Goal: Task Accomplishment & Management: Manage account settings

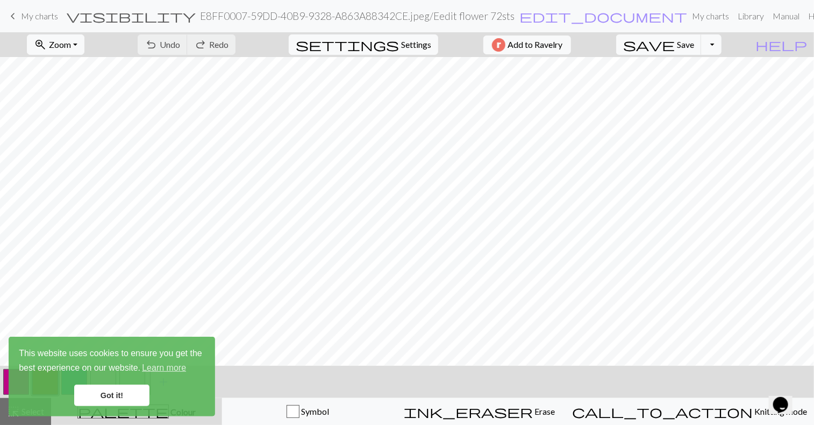
click at [648, 377] on div "< > add Add a colour" at bounding box center [407, 382] width 814 height 32
click at [129, 395] on link "Got it!" at bounding box center [111, 396] width 75 height 22
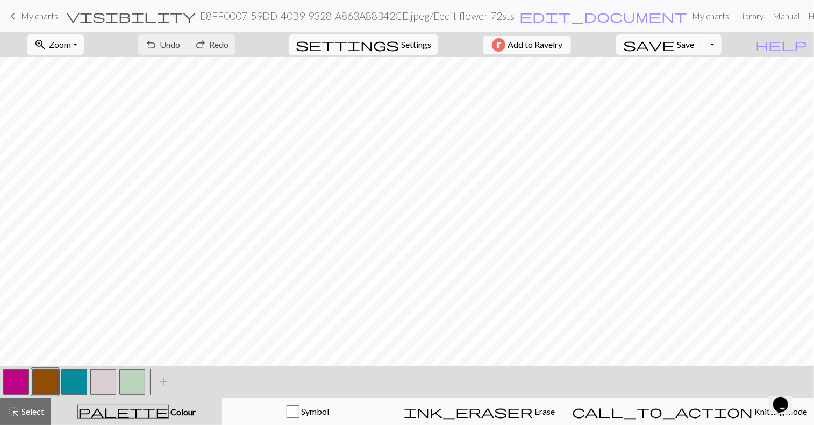
click at [75, 382] on button "button" at bounding box center [74, 382] width 26 height 26
click at [75, 382] on div "Edit colour Name CC2 Use advanced picker Reorder arrow_back Move left arrow_for…" at bounding box center [407, 212] width 814 height 425
click at [134, 408] on span "palette" at bounding box center [123, 411] width 90 height 15
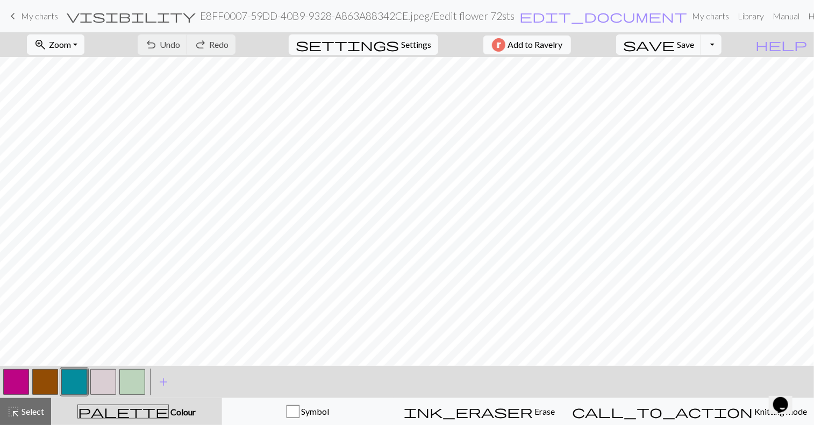
click at [74, 377] on button "button" at bounding box center [74, 382] width 26 height 26
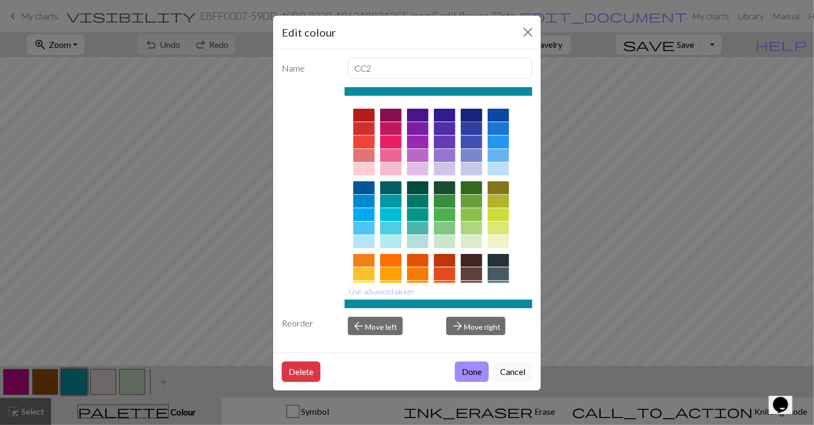
drag, startPoint x: 469, startPoint y: 115, endPoint x: 461, endPoint y: 112, distance: 8.0
click at [461, 112] on div at bounding box center [472, 115] width 22 height 13
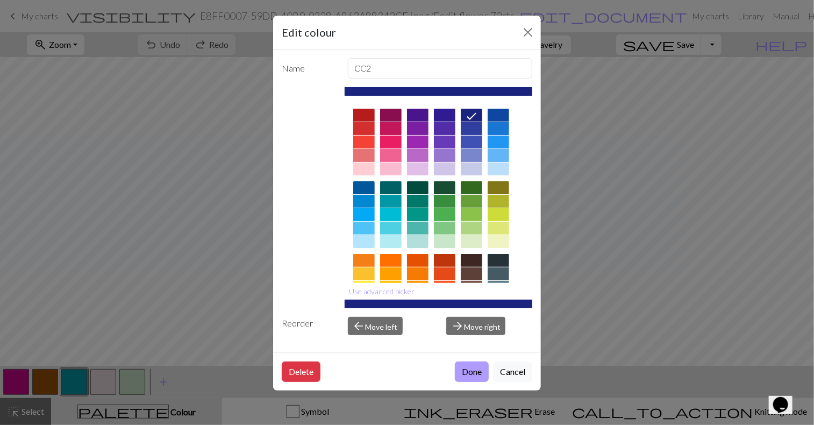
click at [477, 366] on button "Done" at bounding box center [472, 372] width 34 height 20
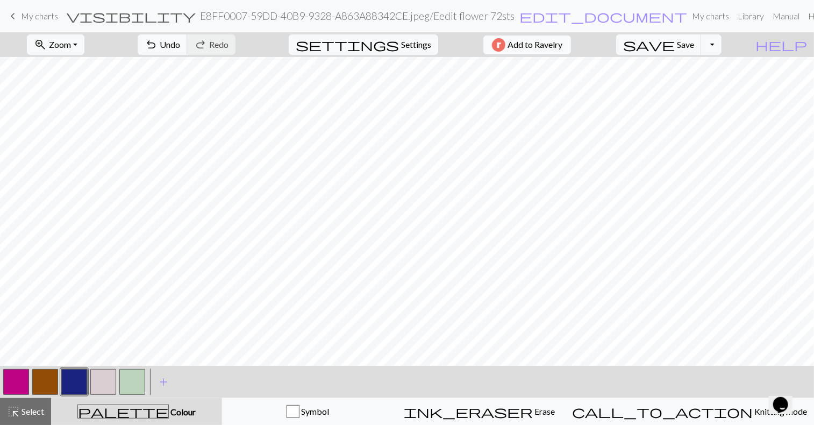
click at [137, 387] on button "button" at bounding box center [132, 382] width 26 height 26
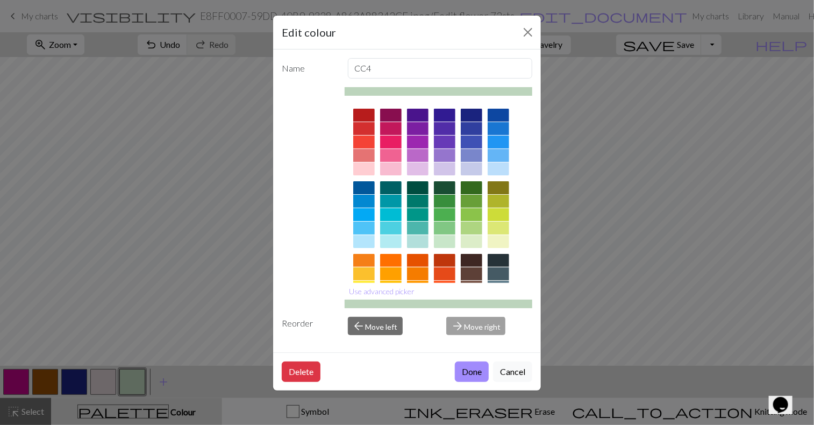
click at [501, 208] on div at bounding box center [499, 214] width 22 height 13
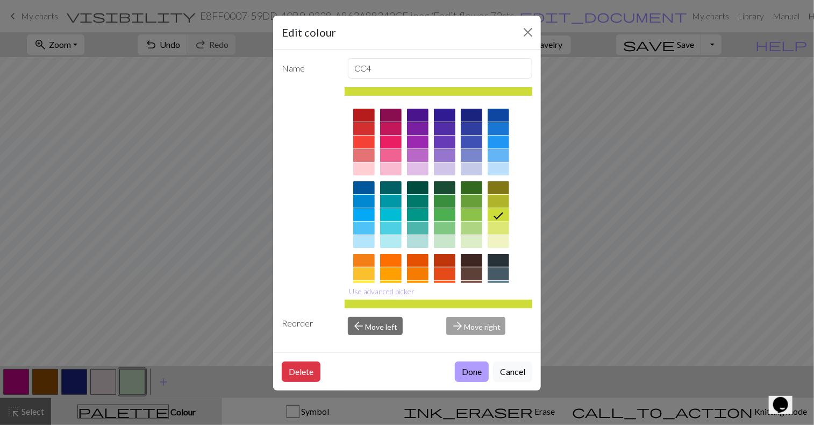
click at [462, 377] on button "Done" at bounding box center [472, 372] width 34 height 20
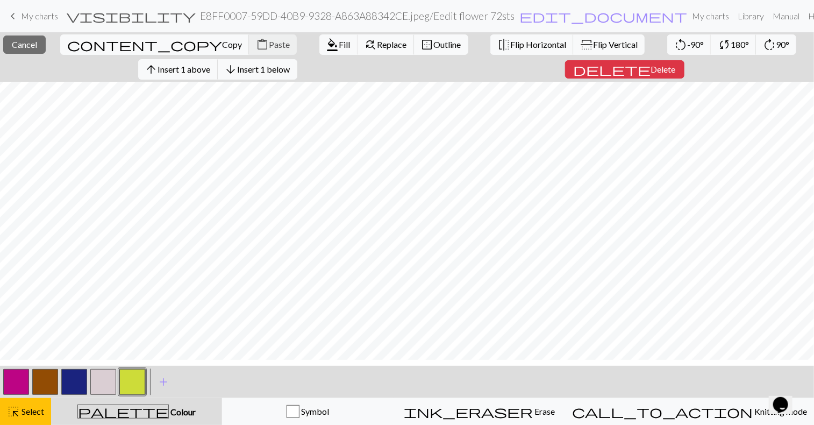
scroll to position [113, 0]
click at [560, 381] on div "< > add Add a colour" at bounding box center [407, 382] width 814 height 32
click at [127, 386] on button "button" at bounding box center [132, 382] width 26 height 26
click at [136, 380] on button "button" at bounding box center [132, 382] width 26 height 26
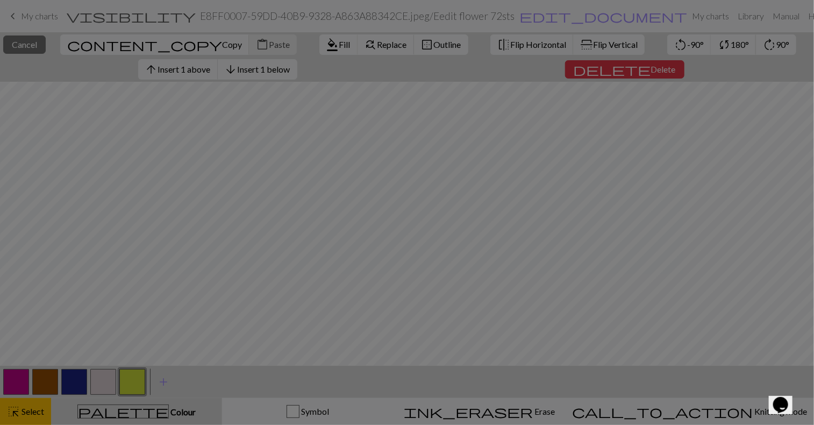
click at [136, 380] on div "Edit colour Name CC4 Use advanced picker Reorder arrow_back Move left arrow_for…" at bounding box center [407, 212] width 814 height 425
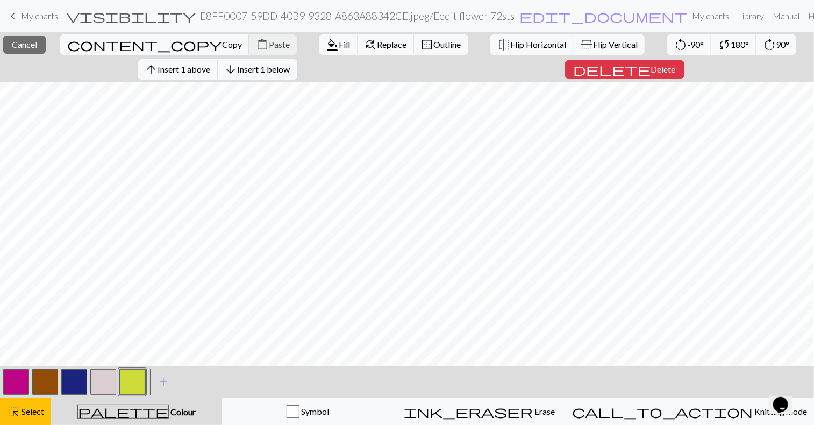
click at [136, 380] on button "button" at bounding box center [132, 382] width 26 height 26
click at [136, 380] on div "Edit colour Name CC4 Use advanced picker Reorder arrow_back Move left arrow_for…" at bounding box center [407, 212] width 814 height 425
click at [136, 380] on button "button" at bounding box center [132, 382] width 26 height 26
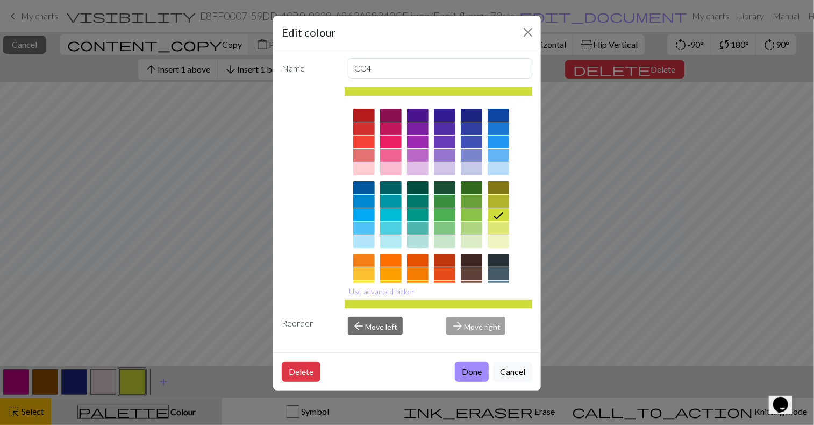
click at [394, 273] on div at bounding box center [391, 273] width 22 height 13
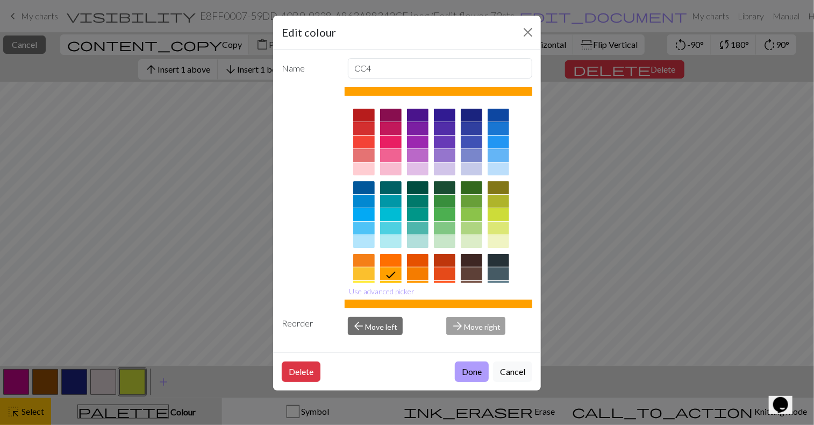
click at [471, 371] on button "Done" at bounding box center [472, 372] width 34 height 20
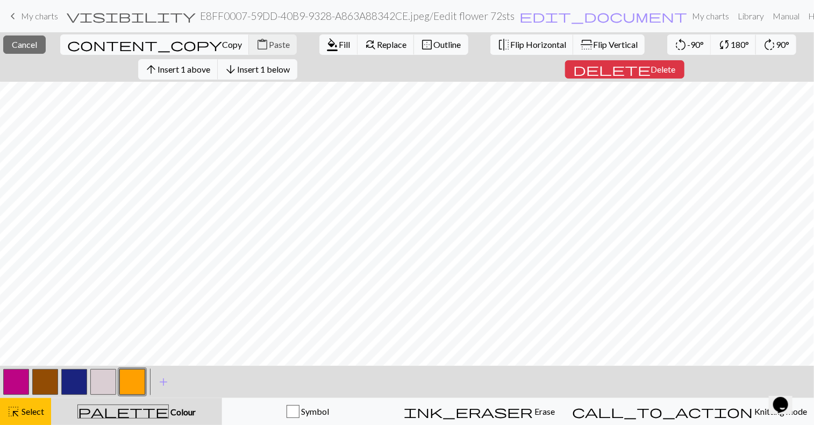
click at [142, 381] on button "button" at bounding box center [132, 382] width 26 height 26
click at [142, 381] on div "Edit colour Name CC4 Use advanced picker Reorder arrow_back Move left arrow_for…" at bounding box center [407, 212] width 814 height 425
click at [142, 381] on button "button" at bounding box center [132, 382] width 26 height 26
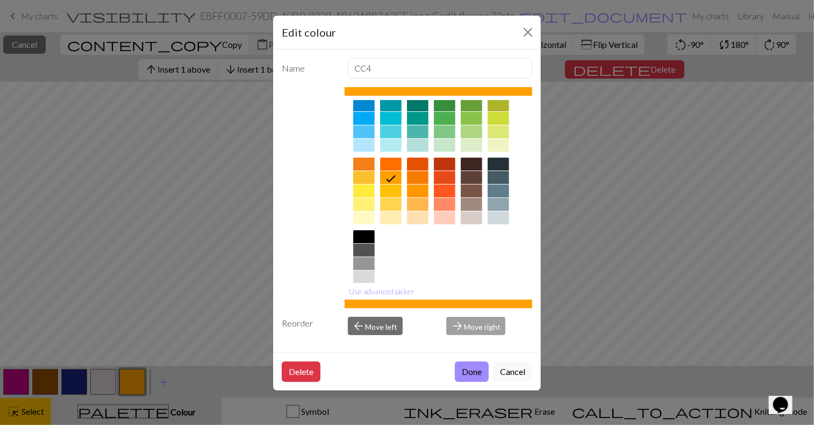
scroll to position [100, 0]
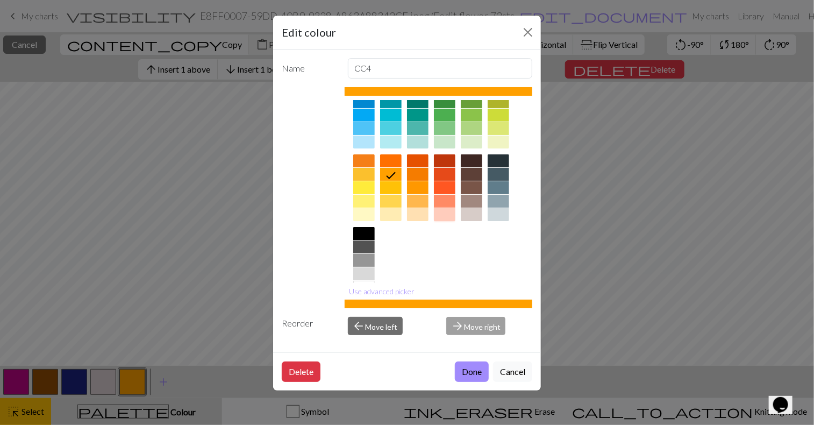
click at [440, 215] on div at bounding box center [445, 214] width 22 height 13
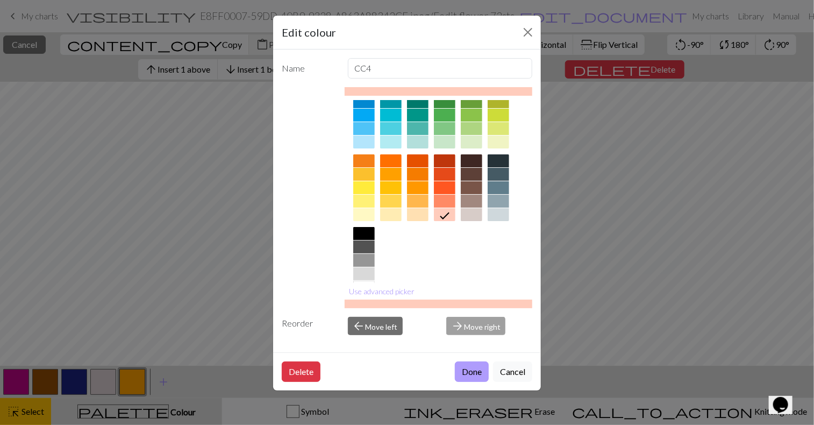
click at [481, 374] on button "Done" at bounding box center [472, 372] width 34 height 20
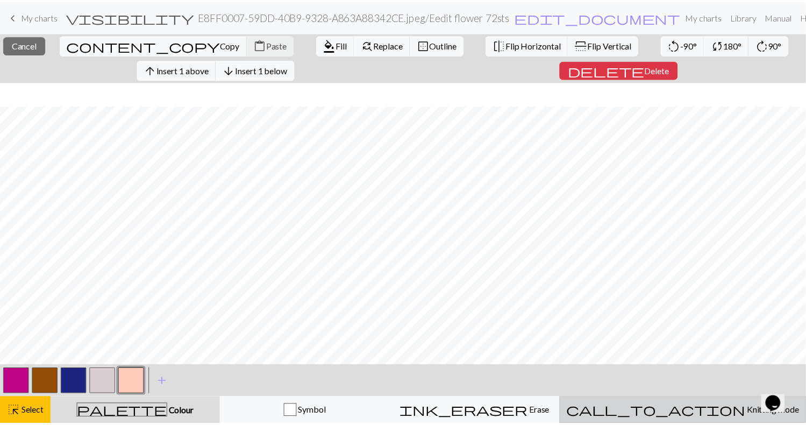
scroll to position [274, 0]
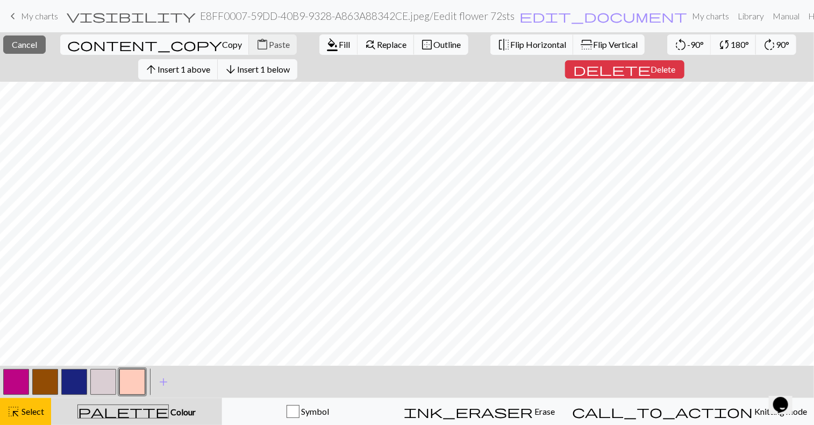
click at [39, 386] on button "button" at bounding box center [45, 382] width 26 height 26
click at [39, 386] on div "Edit colour Name CC1 Use advanced picker Reorder arrow_back Move left arrow_for…" at bounding box center [407, 212] width 814 height 425
click at [46, 21] on span "My charts" at bounding box center [39, 16] width 37 height 10
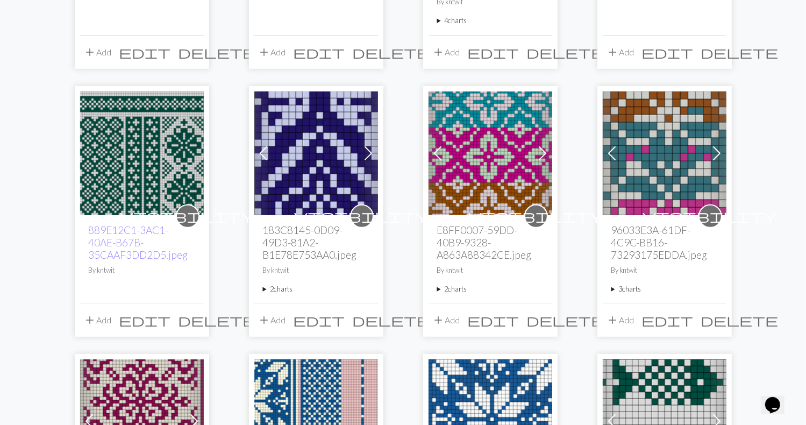
scroll to position [377, 0]
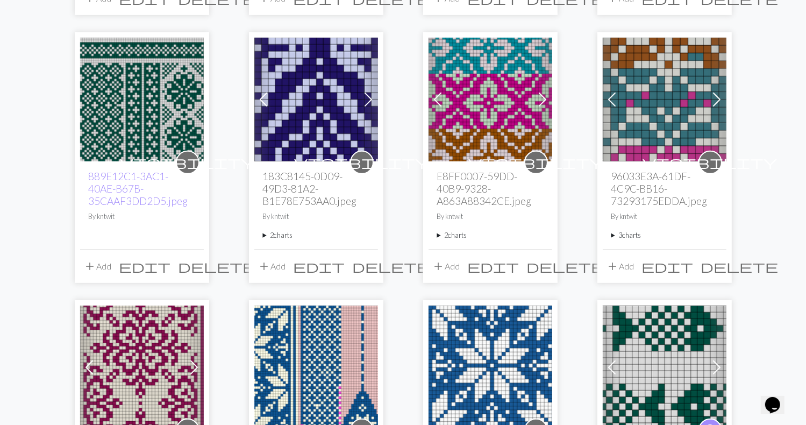
click at [479, 95] on img at bounding box center [491, 100] width 124 height 124
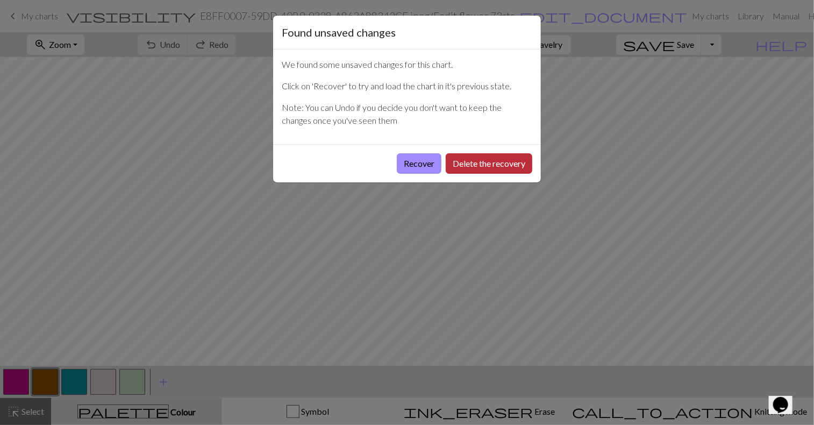
click at [482, 166] on button "Delete the recovery" at bounding box center [489, 163] width 87 height 20
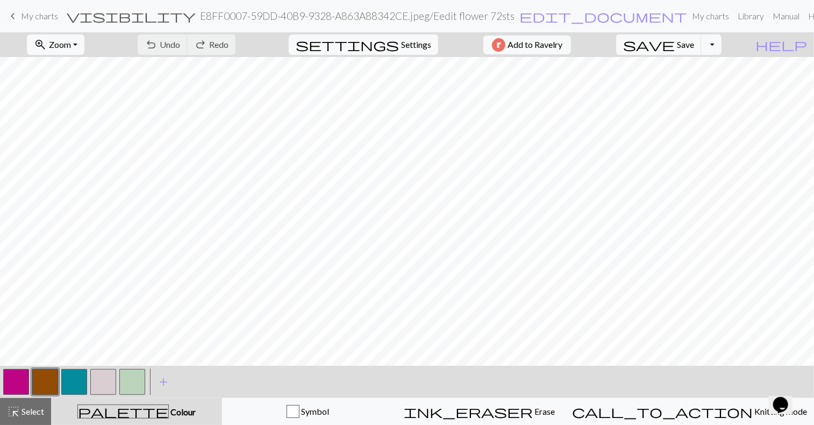
click at [41, 18] on span "My charts" at bounding box center [39, 16] width 37 height 10
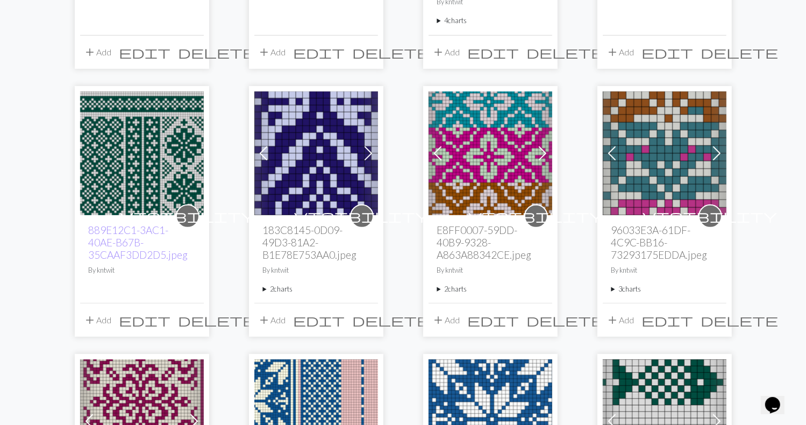
scroll to position [377, 0]
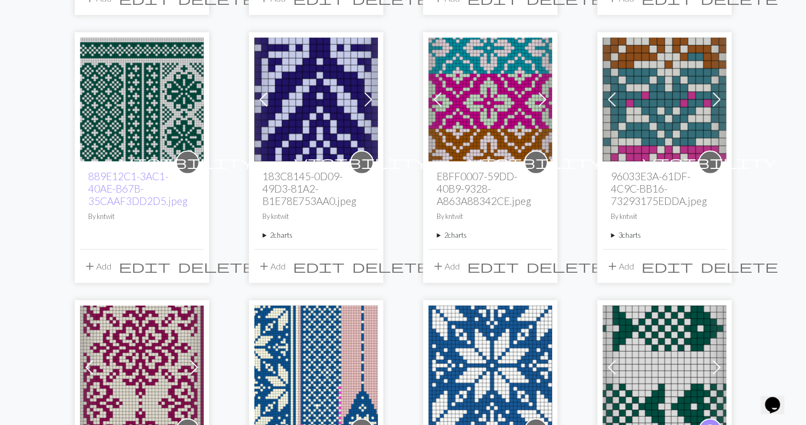
click at [441, 265] on span "add" at bounding box center [439, 266] width 13 height 15
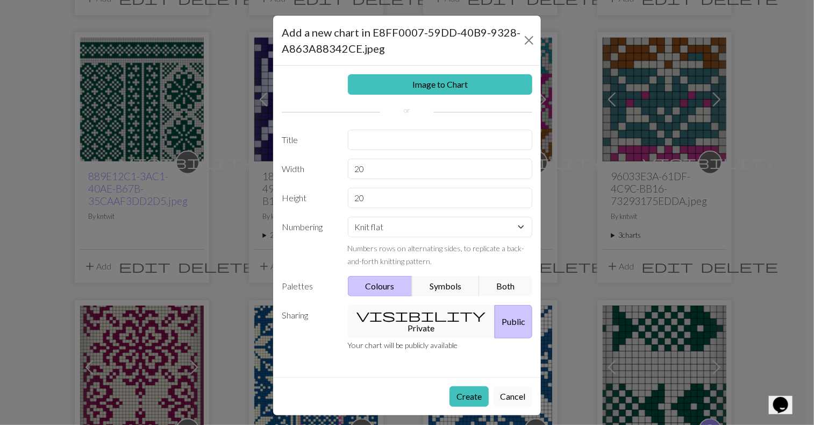
click at [514, 386] on button "Cancel" at bounding box center [512, 396] width 39 height 20
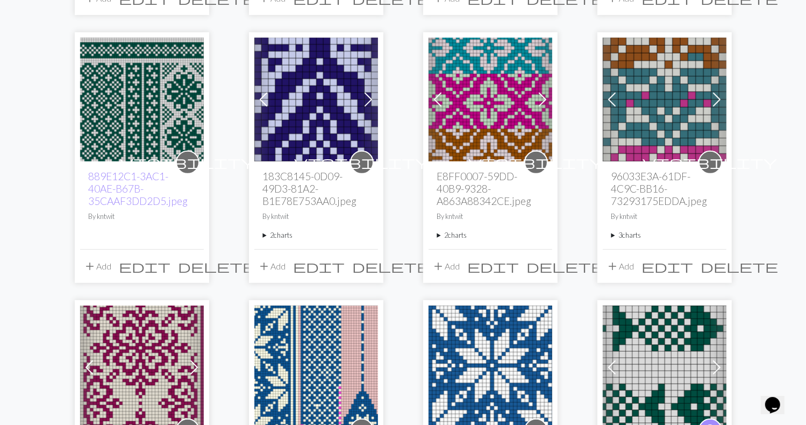
click at [437, 236] on summary "2 charts" at bounding box center [490, 235] width 107 height 10
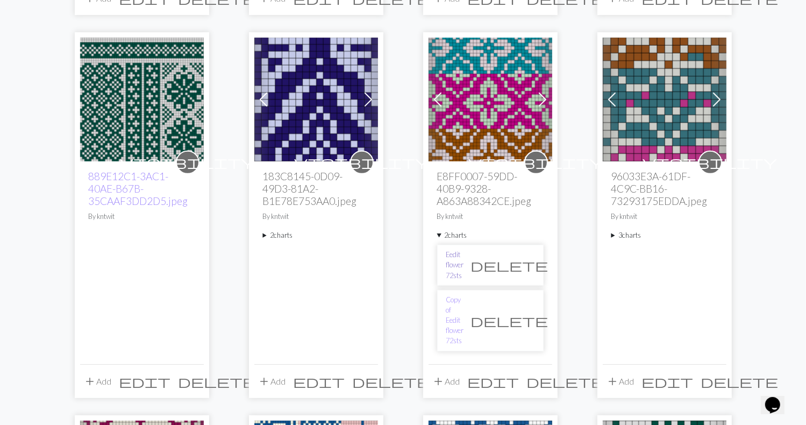
click at [464, 261] on link "Eedit flower 72sts" at bounding box center [456, 265] width 18 height 31
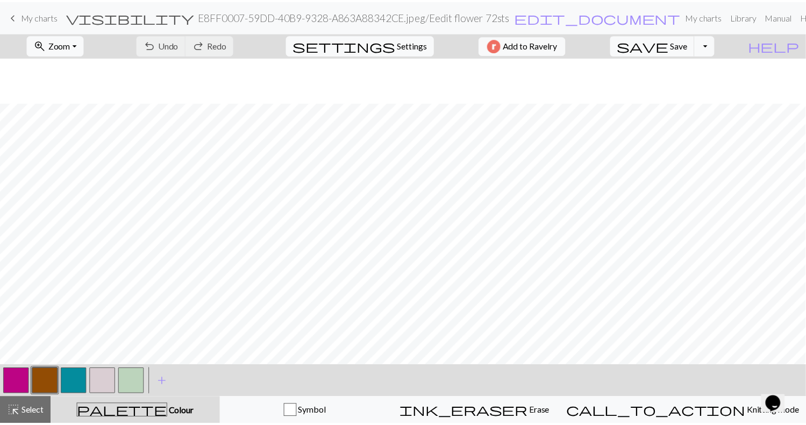
scroll to position [274, 0]
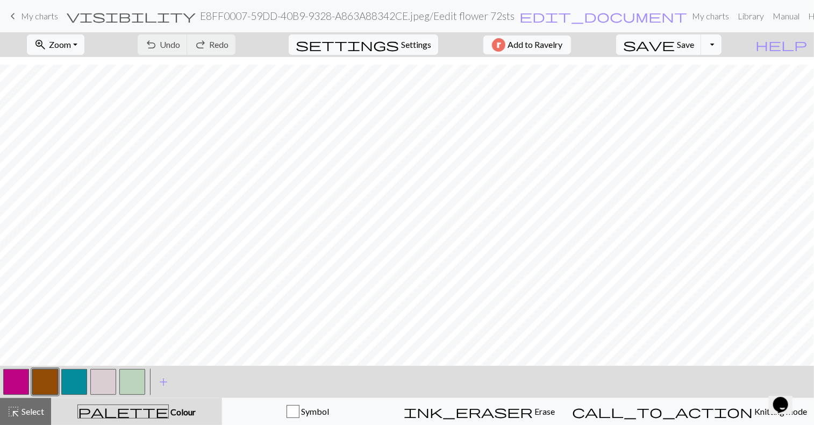
click at [722, 48] on button "Toggle Dropdown" at bounding box center [711, 44] width 20 height 20
click at [712, 69] on button "file_copy Save a copy" at bounding box center [633, 68] width 178 height 17
drag, startPoint x: 52, startPoint y: 18, endPoint x: 469, endPoint y: 31, distance: 417.7
click at [52, 18] on span "My charts" at bounding box center [39, 16] width 37 height 10
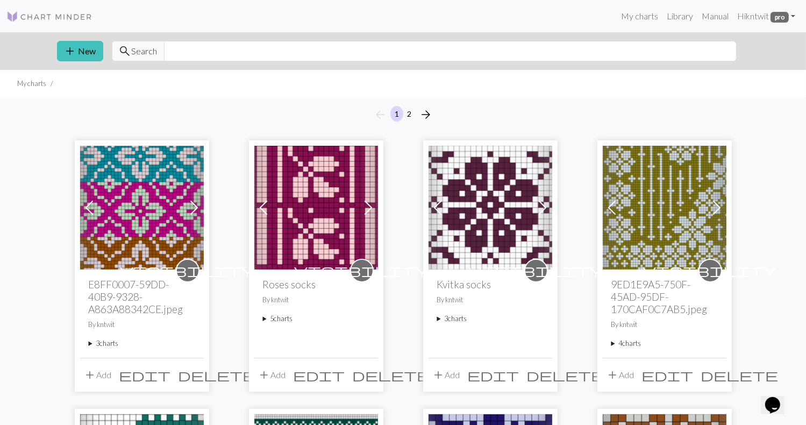
click at [91, 344] on summary "3 charts" at bounding box center [142, 343] width 107 height 10
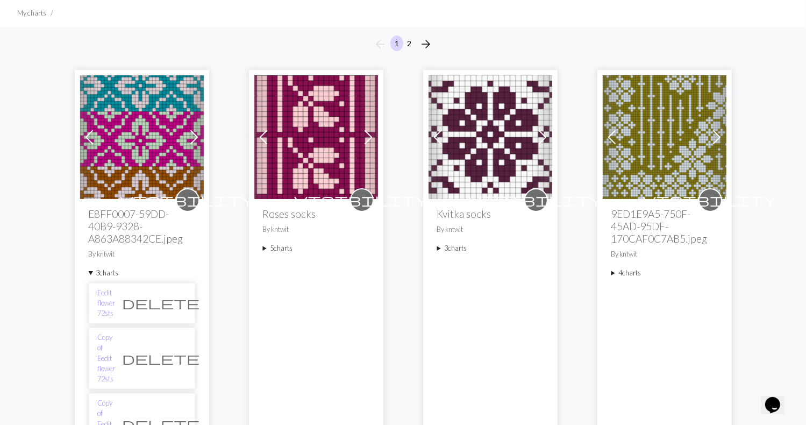
scroll to position [108, 0]
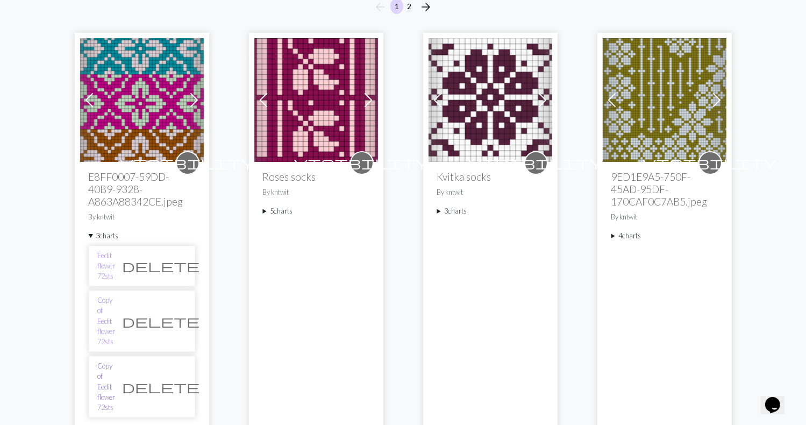
click at [103, 361] on link "Copy of Eedit flower 72sts" at bounding box center [107, 387] width 18 height 52
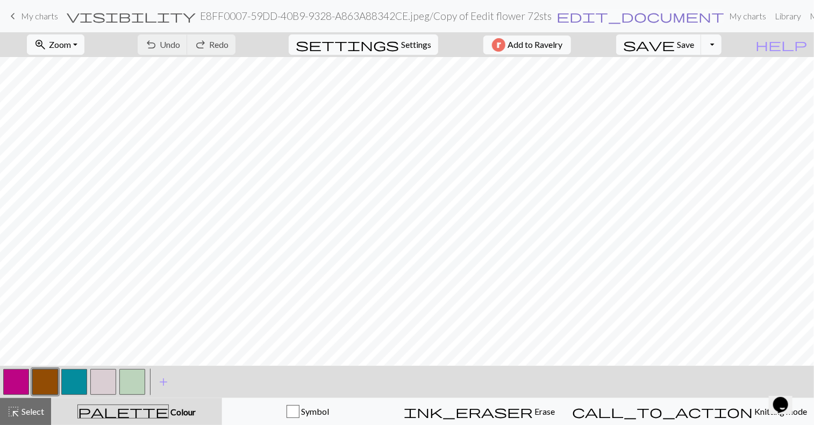
click at [557, 18] on span "edit_document" at bounding box center [641, 16] width 168 height 15
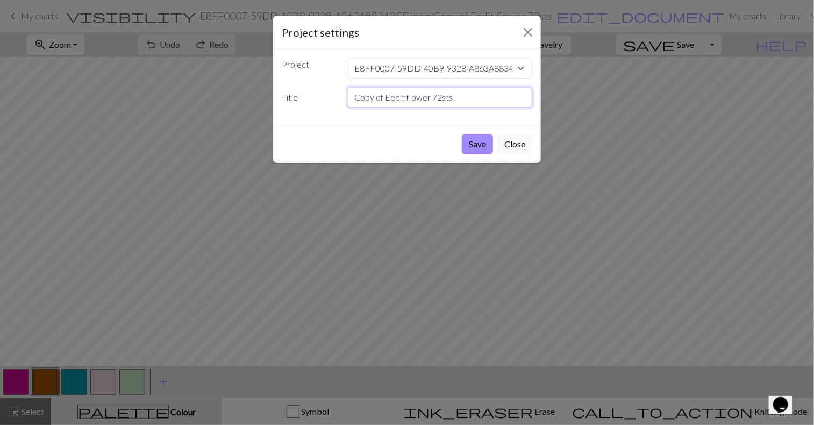
click at [384, 97] on input "Copy of Eedit flower 72sts" at bounding box center [440, 97] width 185 height 20
drag, startPoint x: 386, startPoint y: 98, endPoint x: 329, endPoint y: 94, distance: 57.2
click at [329, 94] on div "Title Copy of Eedit flower 72sts" at bounding box center [407, 97] width 264 height 20
click at [420, 97] on input "Eedit flower 72sts" at bounding box center [440, 97] width 185 height 20
type input "Eedit flower 72sts alt color"
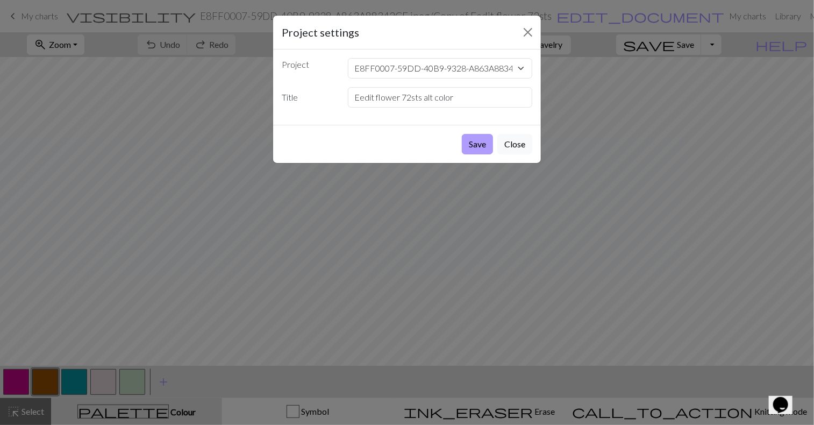
click at [472, 143] on button "Save" at bounding box center [477, 144] width 31 height 20
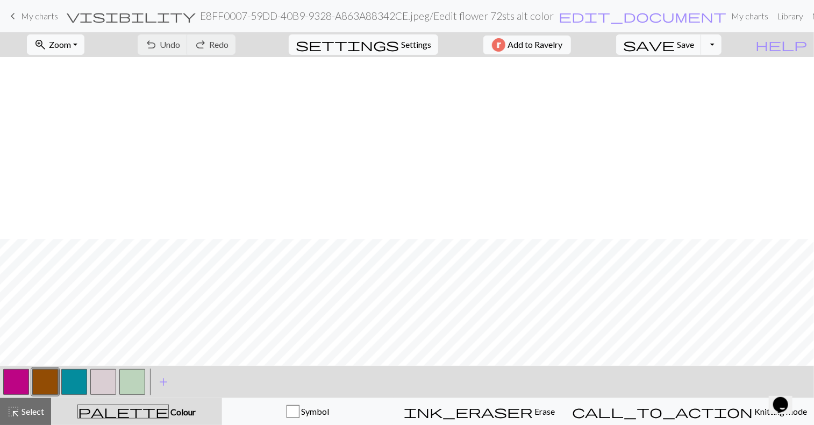
scroll to position [215, 0]
click at [84, 47] on button "zoom_in Zoom Zoom" at bounding box center [56, 44] width 58 height 20
click at [86, 131] on button "50%" at bounding box center [69, 129] width 85 height 17
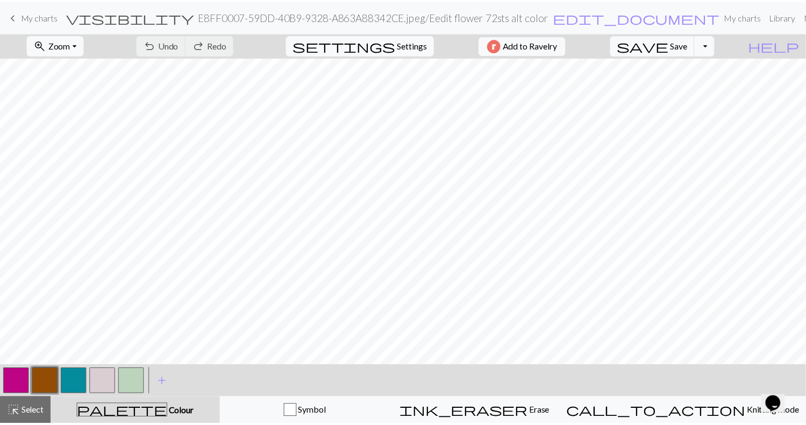
scroll to position [0, 0]
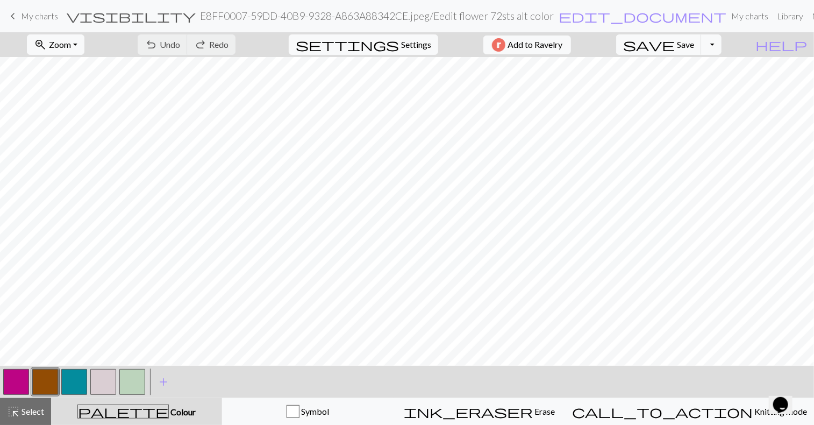
click at [32, 17] on span "My charts" at bounding box center [39, 16] width 37 height 10
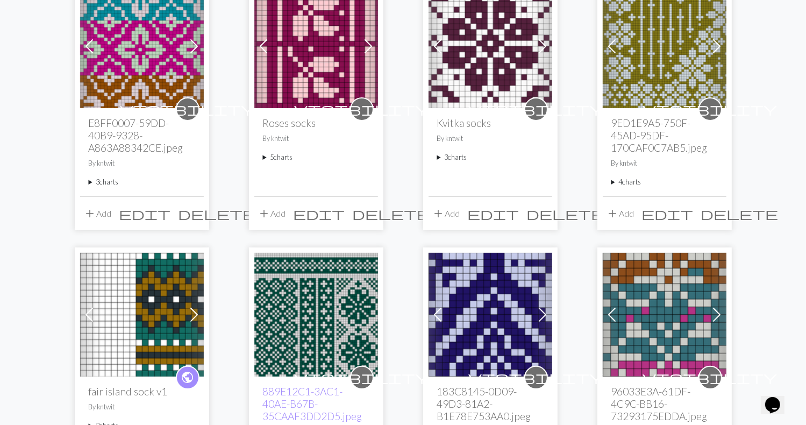
scroll to position [215, 0]
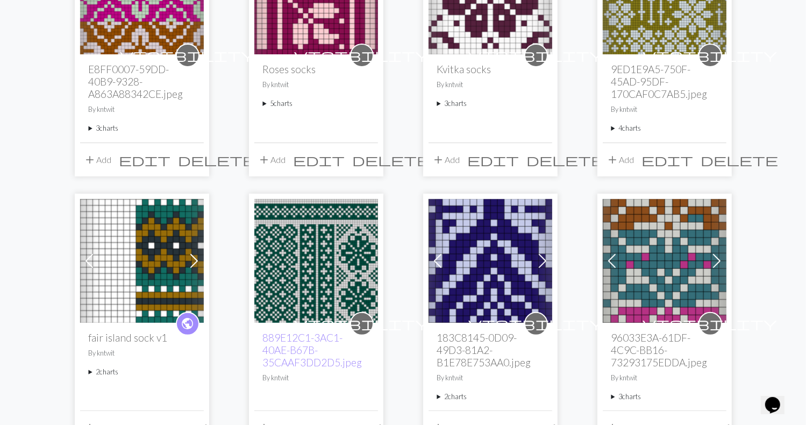
click at [153, 215] on img at bounding box center [142, 261] width 124 height 124
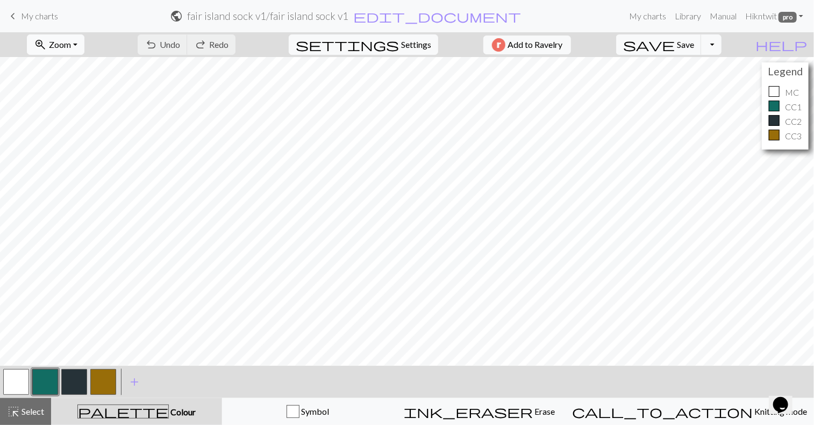
click at [84, 40] on button "zoom_in Zoom Zoom" at bounding box center [56, 44] width 58 height 20
click at [69, 130] on button "50%" at bounding box center [69, 129] width 85 height 17
click at [38, 23] on link "keyboard_arrow_left My charts" at bounding box center [32, 16] width 52 height 18
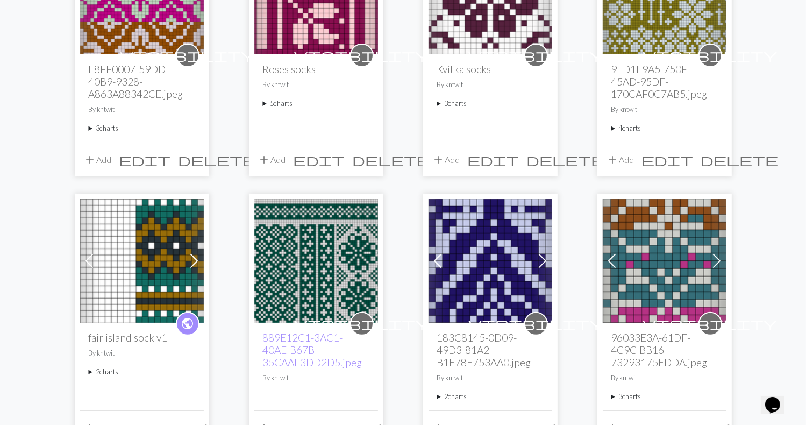
scroll to position [377, 0]
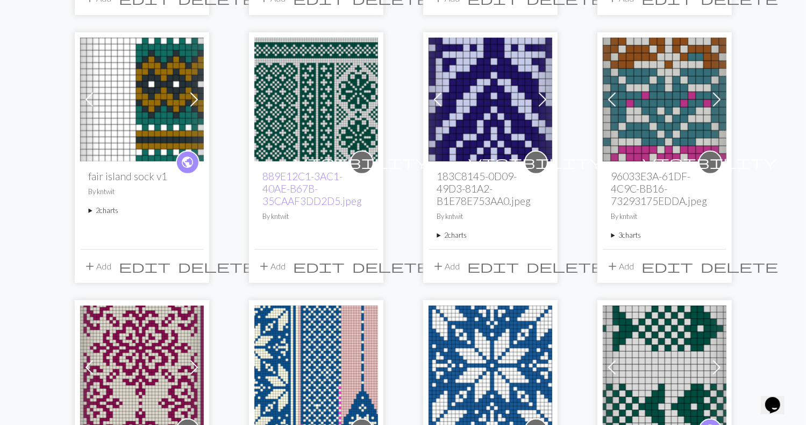
click at [657, 146] on img at bounding box center [665, 100] width 124 height 124
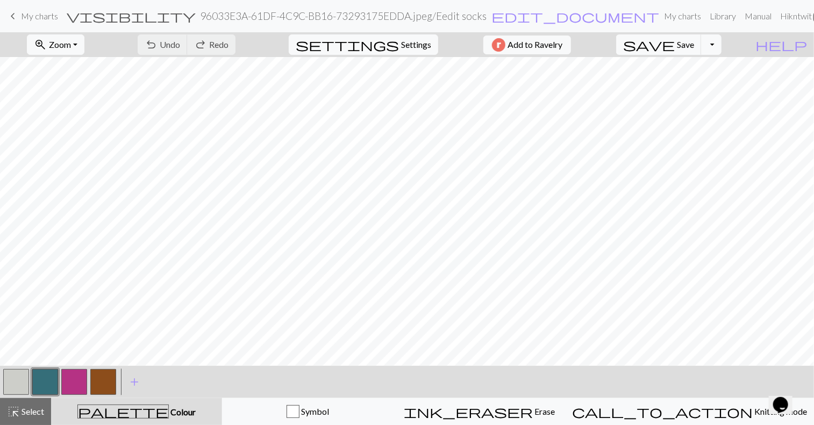
click at [44, 13] on span "My charts" at bounding box center [39, 16] width 37 height 10
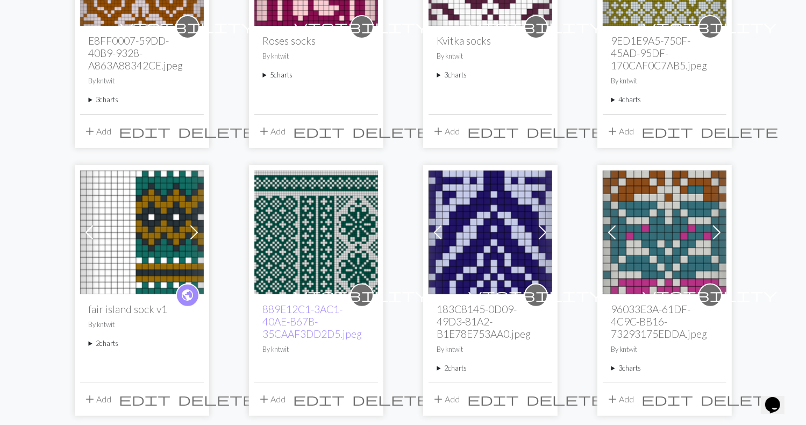
scroll to position [269, 0]
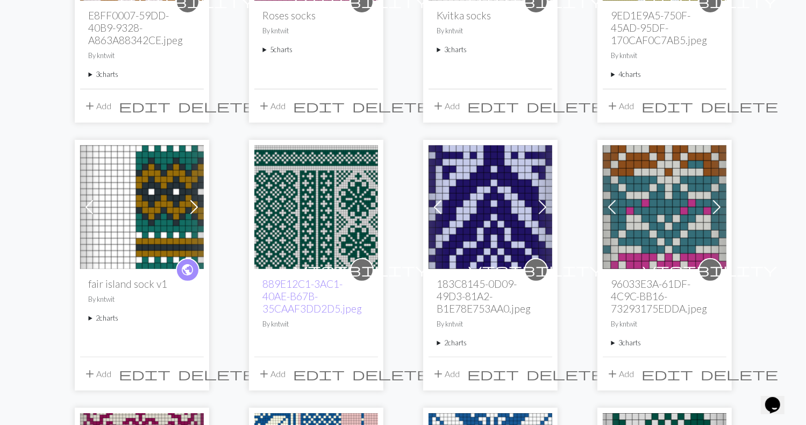
click at [145, 169] on img at bounding box center [142, 207] width 124 height 124
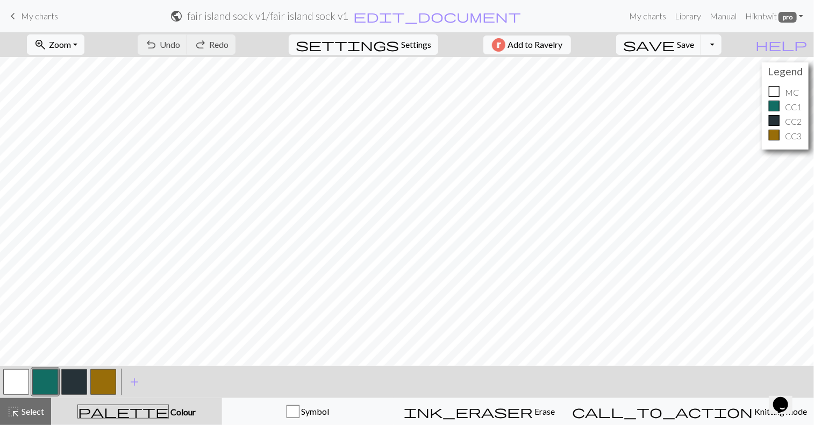
click at [37, 13] on span "My charts" at bounding box center [39, 16] width 37 height 10
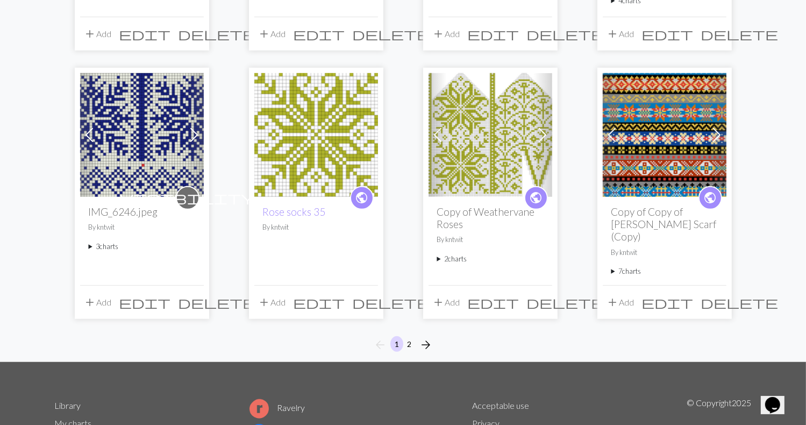
scroll to position [849, 0]
